Goal: Check status: Check status

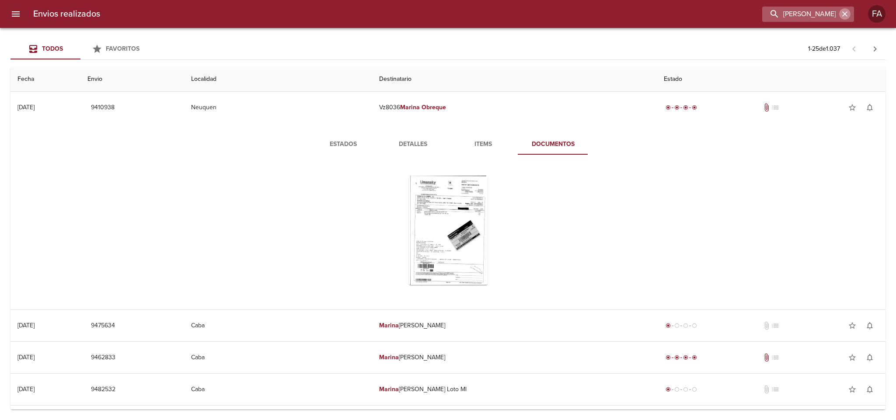
drag, startPoint x: 851, startPoint y: 15, endPoint x: 842, endPoint y: 14, distance: 8.8
click at [851, 14] on button "button" at bounding box center [845, 13] width 11 height 11
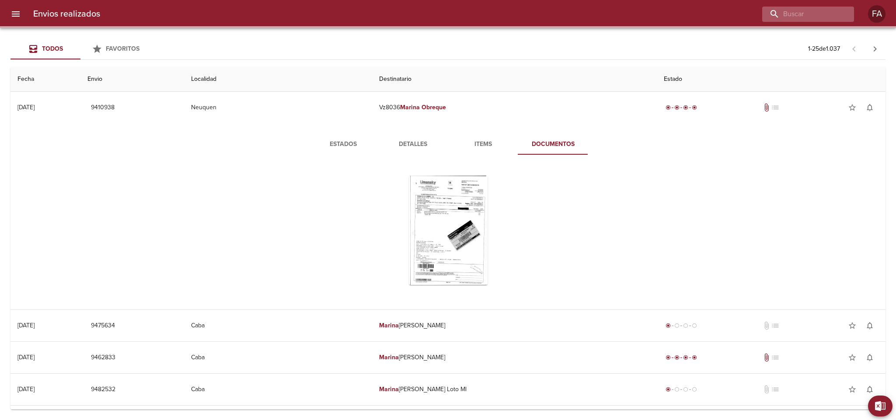
click at [840, 14] on div at bounding box center [809, 14] width 92 height 15
paste input "[PERSON_NAME] [PERSON_NAME]"
type input "[PERSON_NAME] [PERSON_NAME]"
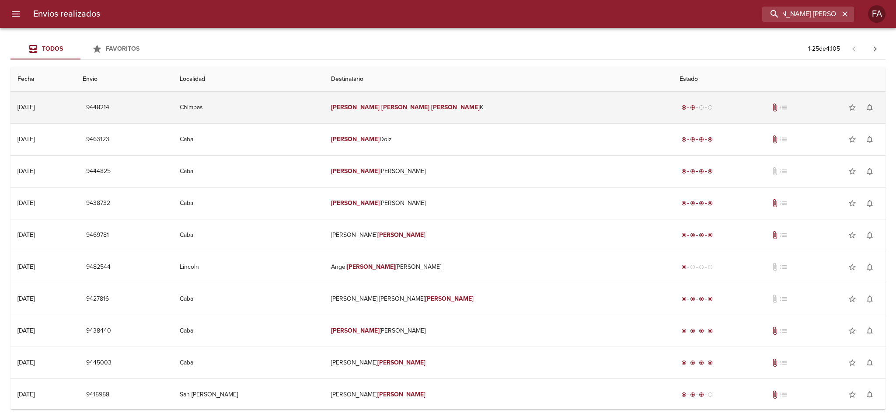
scroll to position [0, 0]
click at [310, 108] on td "Chimbas" at bounding box center [248, 108] width 151 height 32
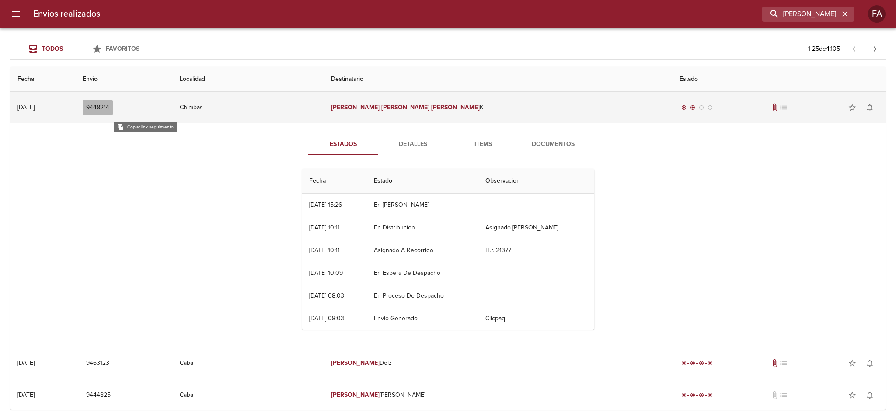
click at [109, 107] on span "9448214" at bounding box center [97, 107] width 23 height 11
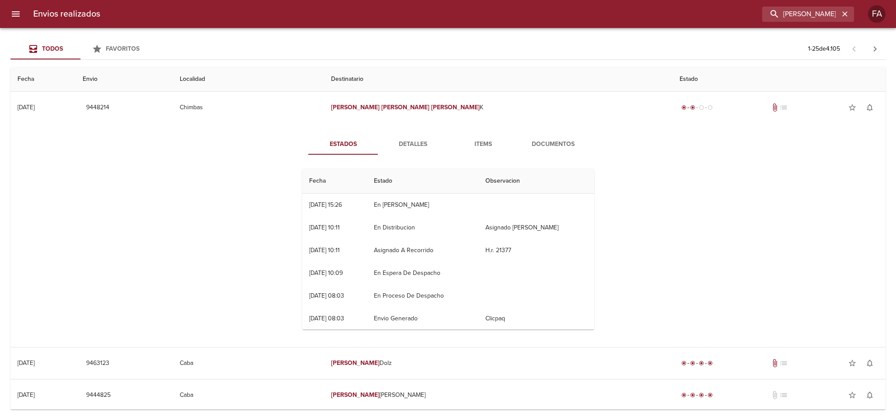
click at [416, 147] on span "Detalles" at bounding box center [414, 144] width 60 height 11
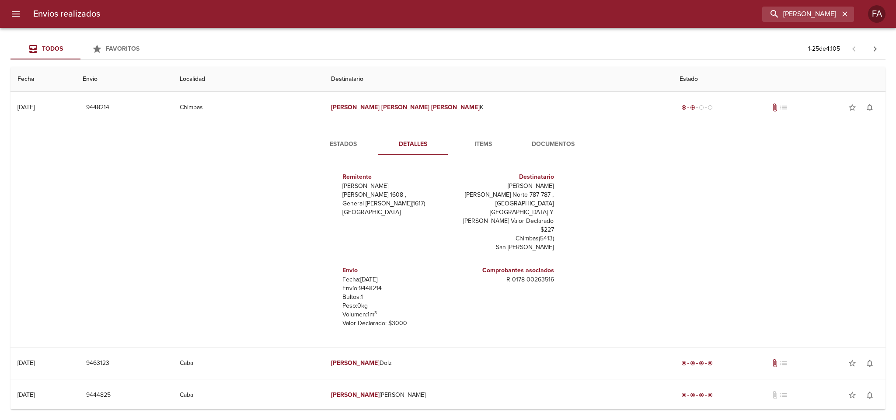
click at [362, 284] on p "Envío: 9448214" at bounding box center [394, 288] width 102 height 9
copy p "9448214"
drag, startPoint x: 495, startPoint y: 262, endPoint x: 565, endPoint y: 264, distance: 69.6
click at [565, 264] on div "Remitente Wamaro Tortuguitas Raul [STREET_ADDRESS][PERSON_NAME] Destinatario [P…" at bounding box center [448, 249] width 299 height 175
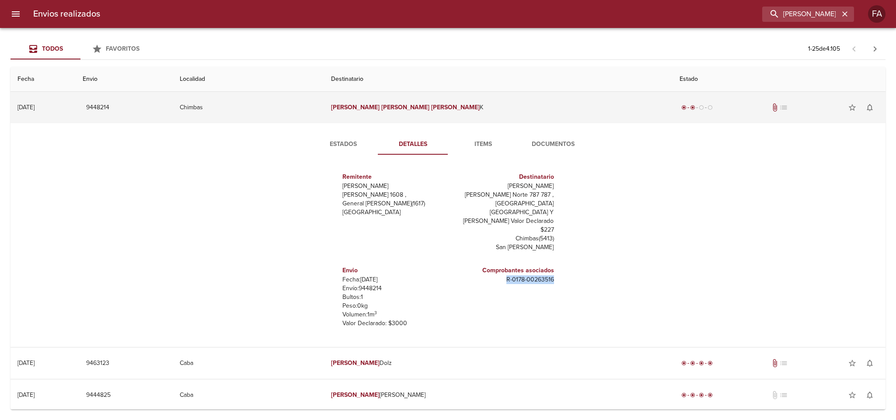
copy p "R - 0178 - 00263516"
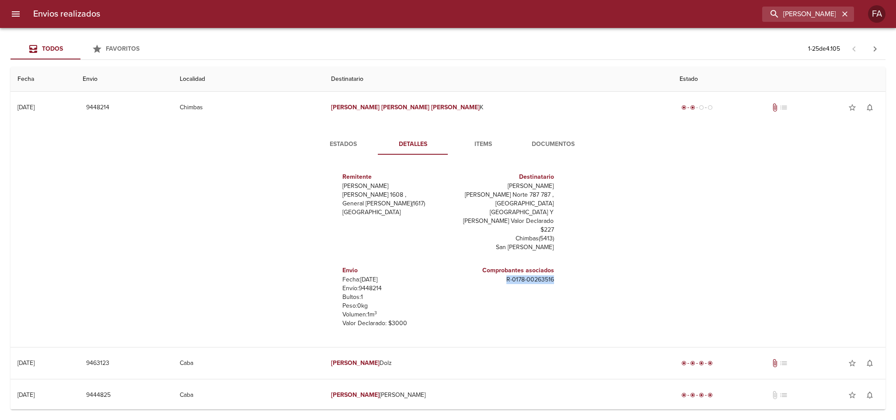
drag, startPoint x: 456, startPoint y: 186, endPoint x: 549, endPoint y: 187, distance: 92.8
click at [549, 187] on div "Remitente Wamaro Tortuguitas Raul [STREET_ADDRESS][PERSON_NAME] Destinatario [P…" at bounding box center [448, 249] width 299 height 175
copy p "[PERSON_NAME]"
click at [843, 14] on icon "button" at bounding box center [845, 14] width 9 height 9
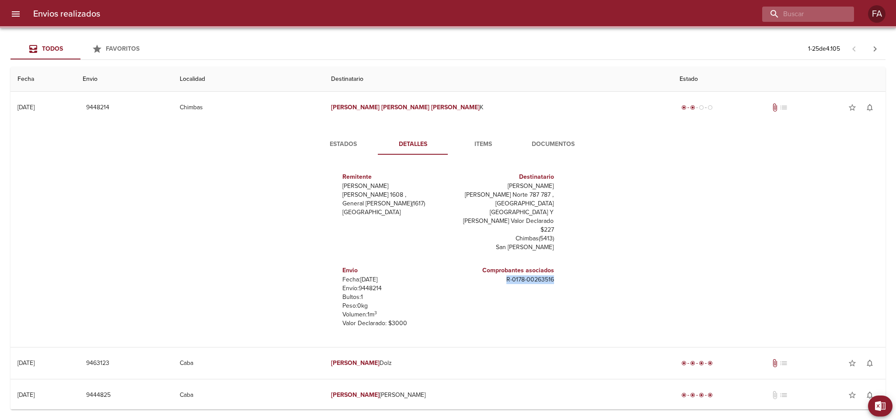
click at [842, 13] on div at bounding box center [809, 14] width 92 height 15
paste input "[PERSON_NAME] [PERSON_NAME]"
type input "[PERSON_NAME] [PERSON_NAME]"
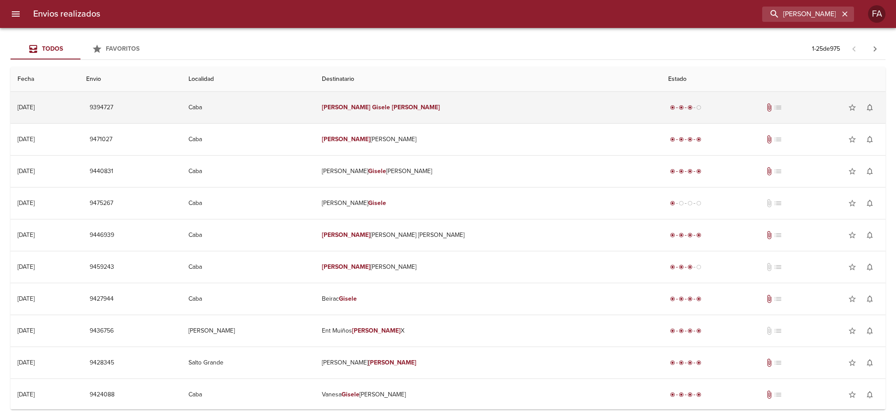
click at [296, 108] on td "Caba" at bounding box center [248, 108] width 133 height 32
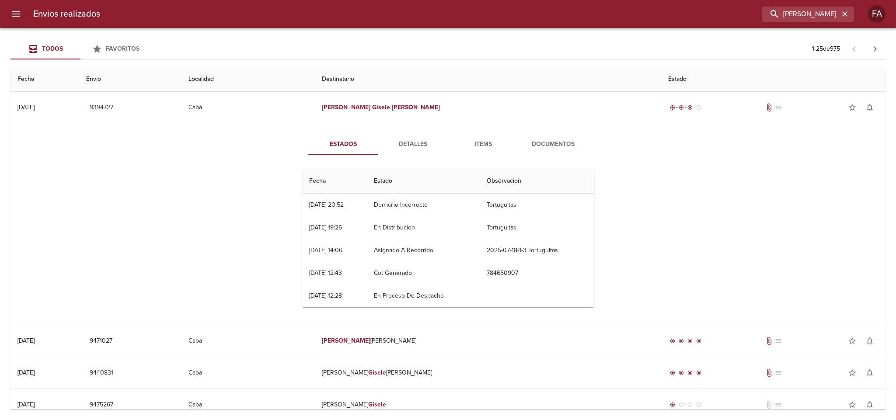
click at [448, 39] on div "Todos Favoritos 1 - 25 de 975" at bounding box center [448, 49] width 875 height 21
click at [419, 56] on div "Todos Favoritos 1 - 25 de 975" at bounding box center [448, 49] width 875 height 21
click at [426, 46] on div "Todos Favoritos 1 - 25 de 975" at bounding box center [448, 49] width 875 height 21
click at [444, 46] on div "Todos Favoritos 1 - 25 de 975" at bounding box center [448, 49] width 875 height 21
click at [446, 46] on div "Todos Favoritos 1 - 25 de 975" at bounding box center [448, 49] width 875 height 21
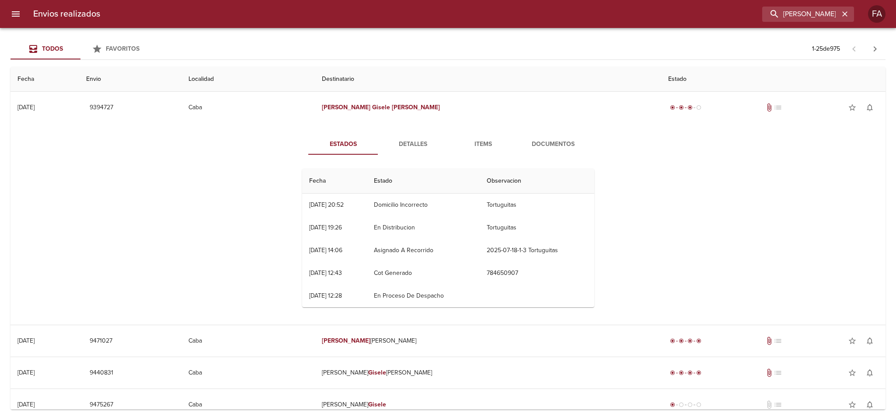
click at [446, 46] on div "Todos Favoritos 1 - 25 de 975" at bounding box center [448, 49] width 875 height 21
click at [154, 192] on div "Estados Detalles Items Documentos Fecha Estado Observacion 18/07 [DATE] 20:52 D…" at bounding box center [448, 224] width 861 height 202
click at [153, 196] on div "Estados Detalles Items Documentos Fecha Estado Observacion 18/07 [DATE] 20:52 D…" at bounding box center [448, 224] width 861 height 202
click at [487, 147] on span "Items" at bounding box center [484, 144] width 60 height 11
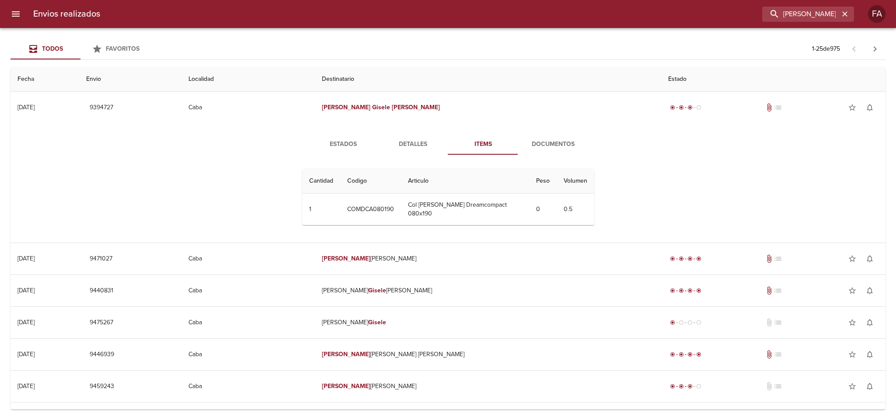
click at [335, 140] on span "Estados" at bounding box center [344, 144] width 60 height 11
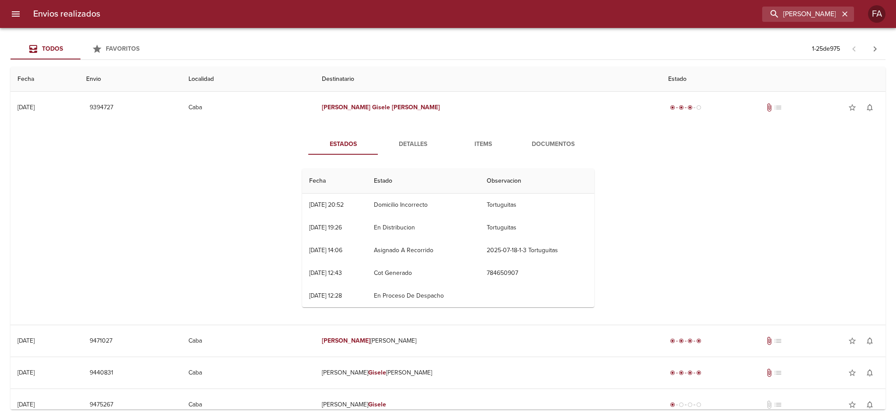
drag, startPoint x: 397, startPoint y: 137, endPoint x: 458, endPoint y: 138, distance: 61.3
click at [398, 137] on button "Detalles" at bounding box center [413, 144] width 70 height 21
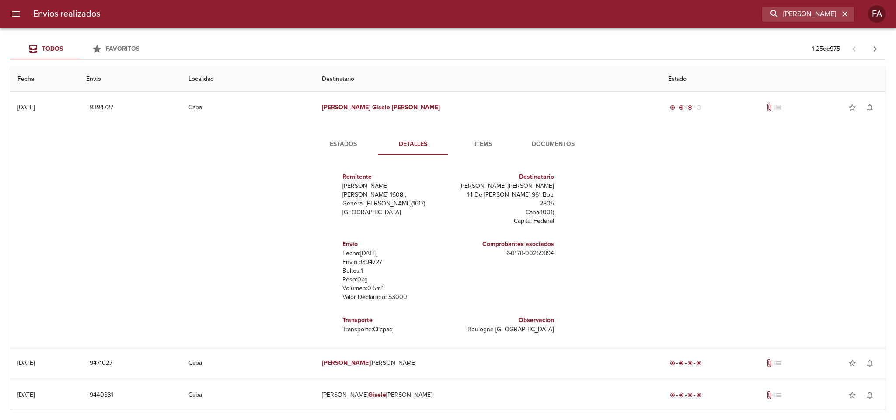
click at [470, 138] on button "Items" at bounding box center [483, 144] width 70 height 21
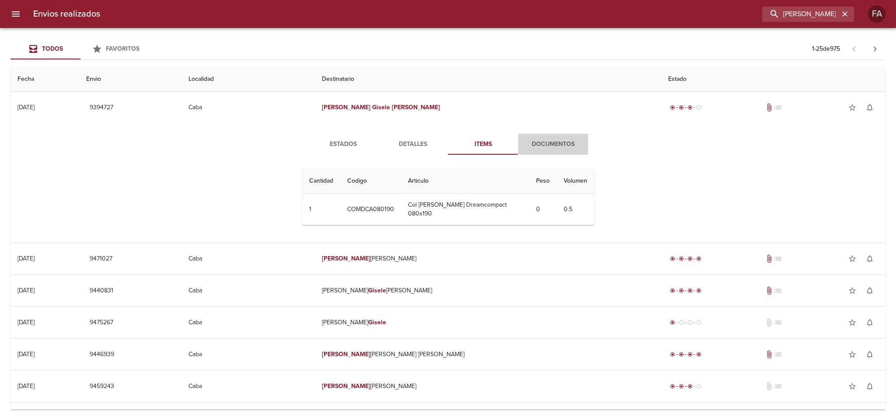
click at [556, 140] on span "Documentos" at bounding box center [554, 144] width 60 height 11
